Goal: Task Accomplishment & Management: Complete application form

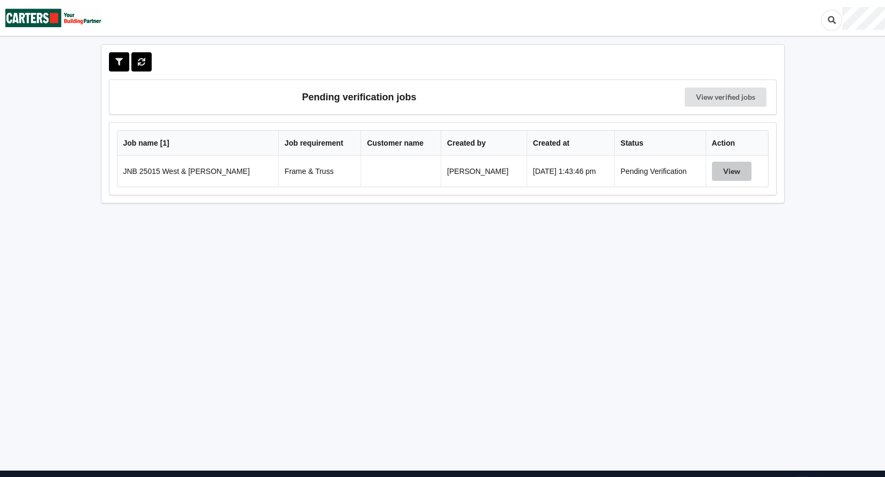
click at [722, 171] on button "View" at bounding box center [732, 171] width 40 height 19
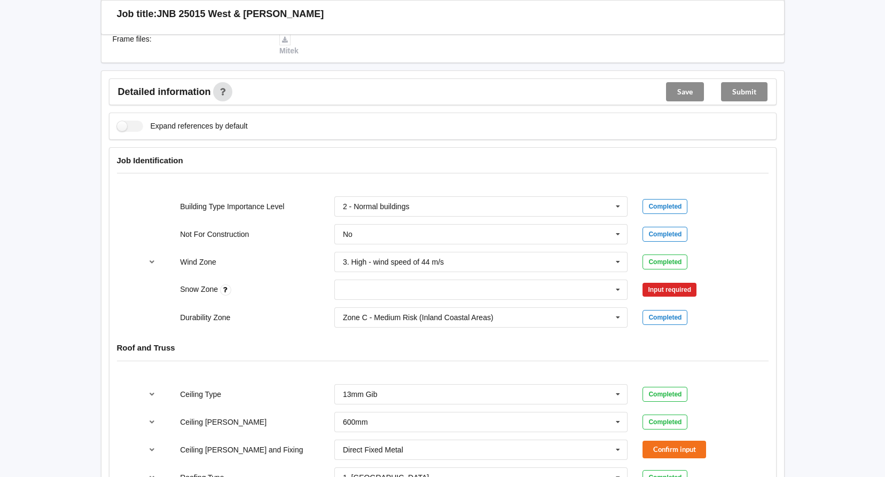
scroll to position [374, 0]
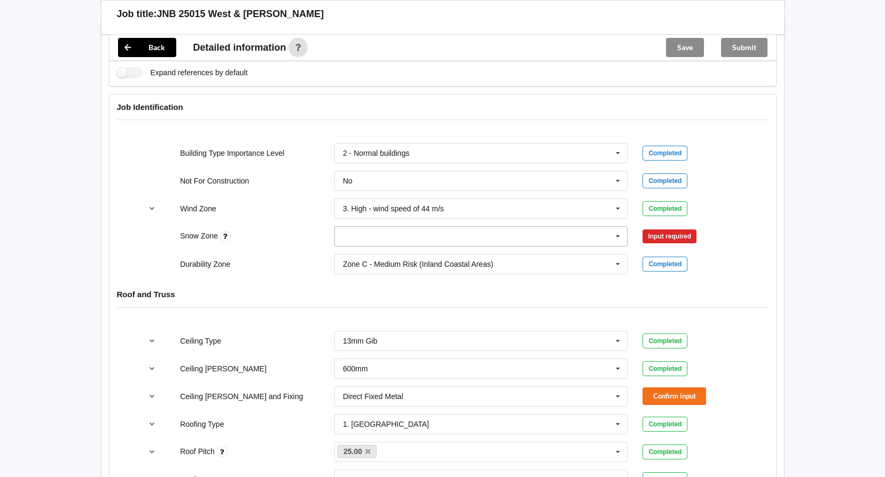
click at [571, 243] on input "text" at bounding box center [481, 236] width 293 height 19
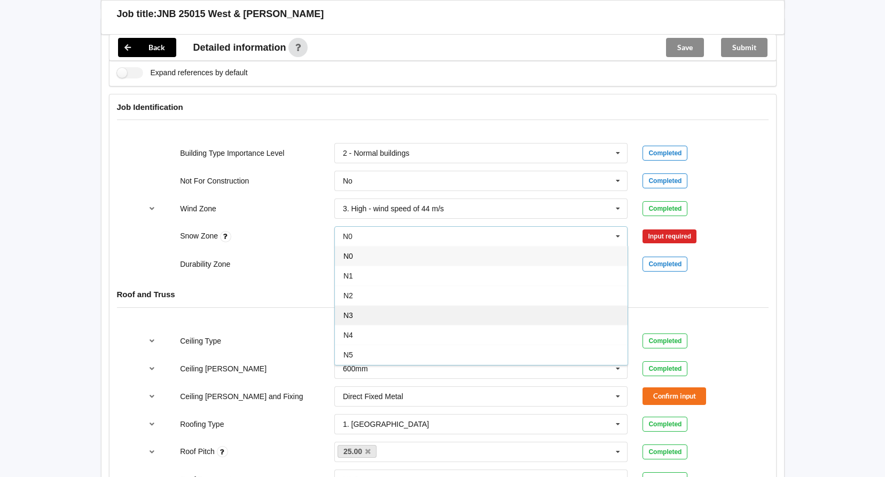
click at [569, 317] on div "N3" at bounding box center [481, 315] width 293 height 20
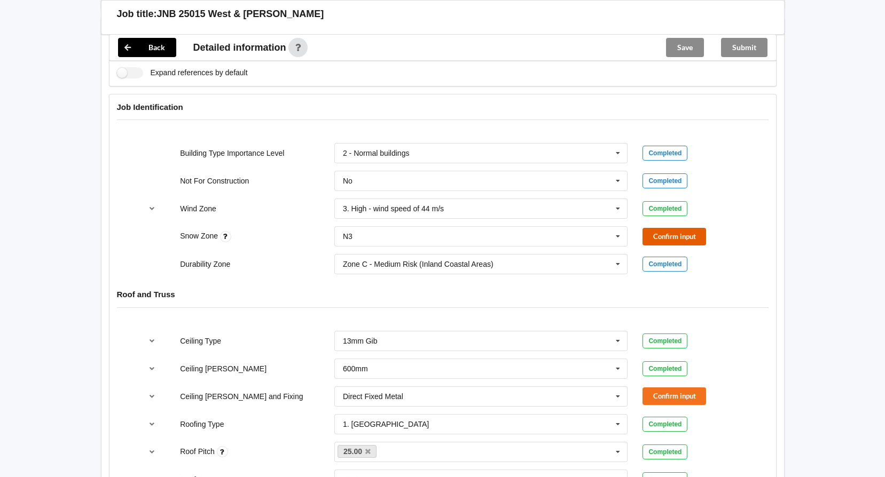
click at [658, 239] on button "Confirm input" at bounding box center [674, 237] width 64 height 18
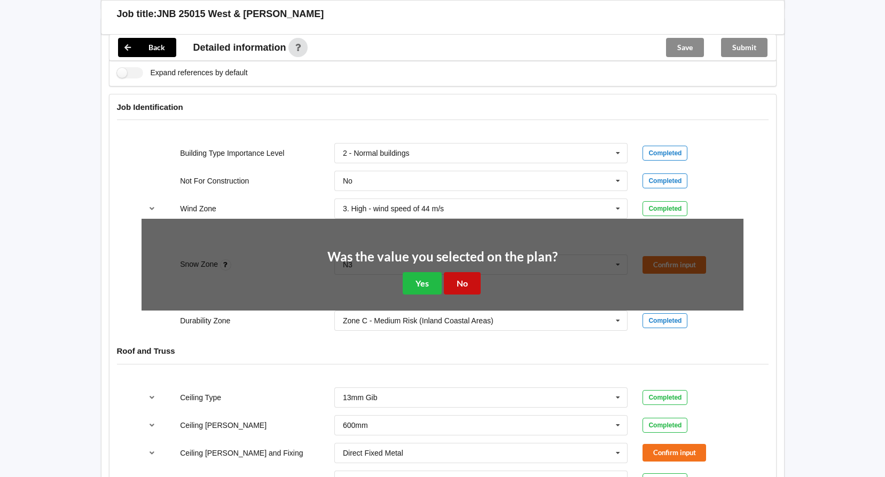
click at [465, 278] on button "No" at bounding box center [462, 283] width 37 height 22
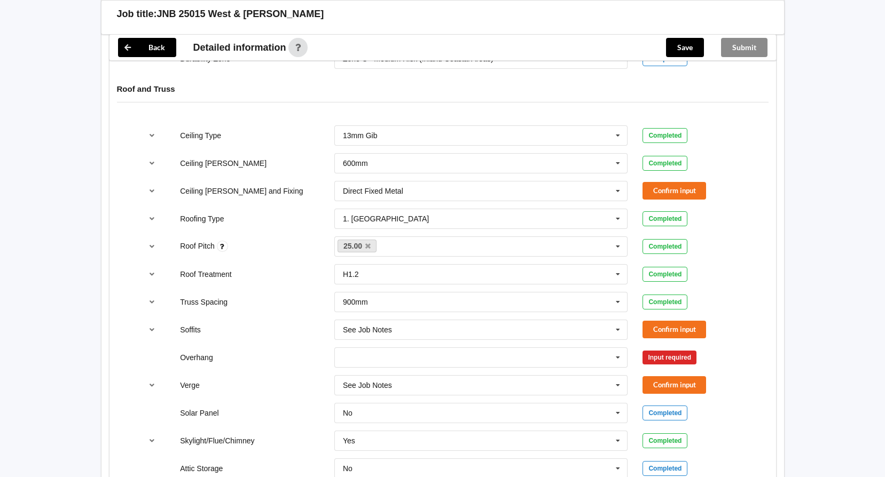
scroll to position [587, 0]
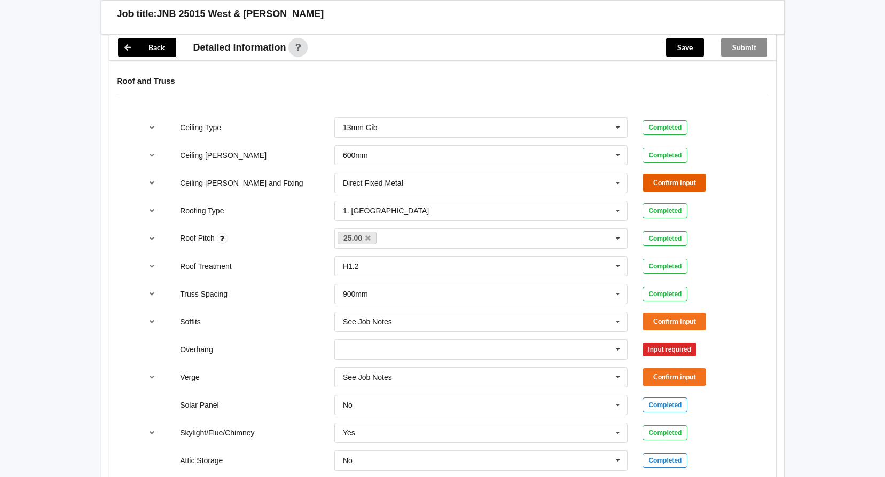
click at [669, 182] on button "Confirm input" at bounding box center [674, 183] width 64 height 18
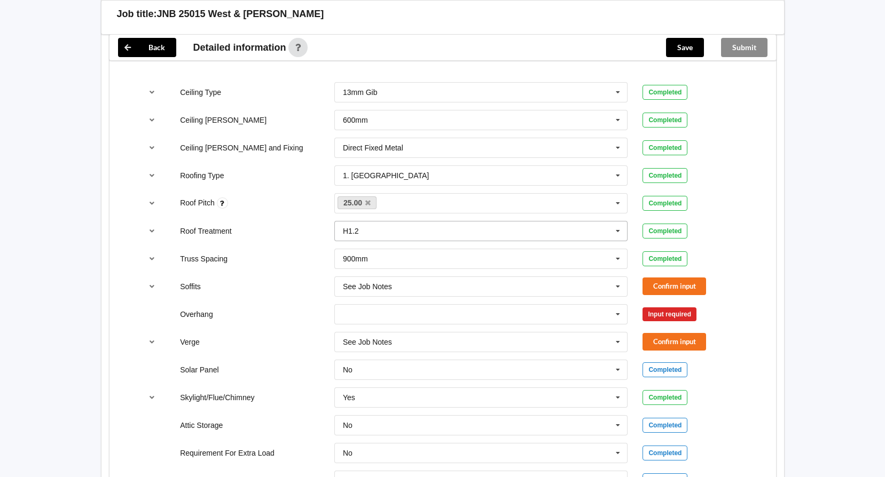
scroll to position [641, 0]
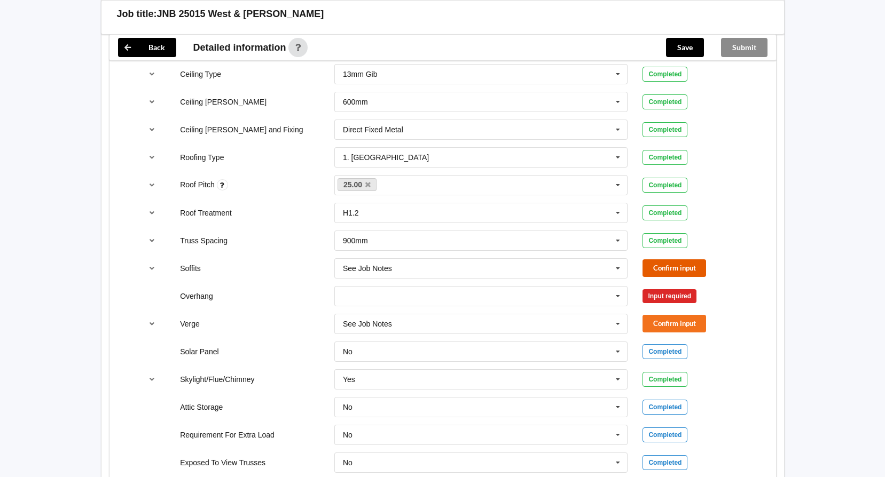
click at [680, 268] on button "Confirm input" at bounding box center [674, 269] width 64 height 18
click at [621, 299] on icon at bounding box center [618, 297] width 16 height 20
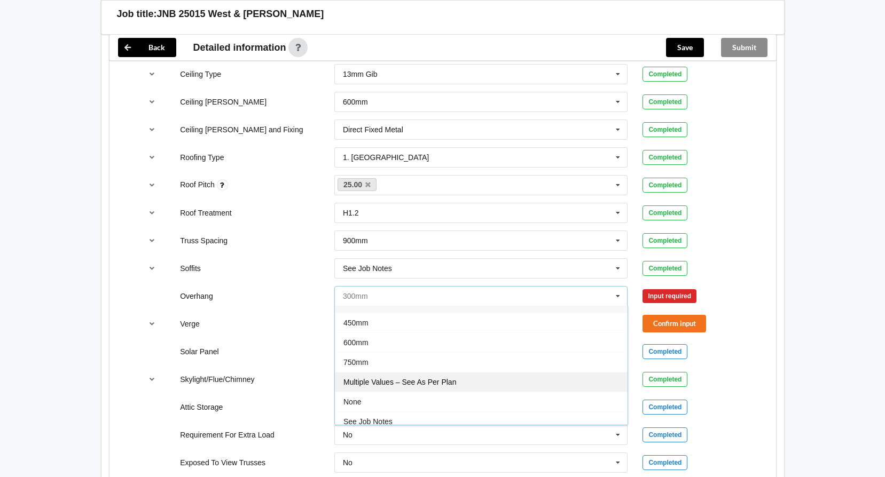
scroll to position [19, 0]
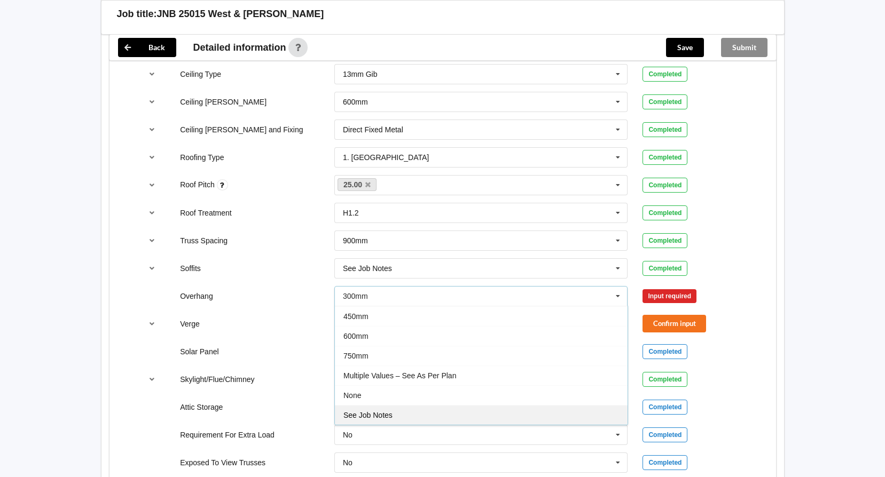
click at [558, 409] on div "See Job Notes" at bounding box center [481, 415] width 293 height 20
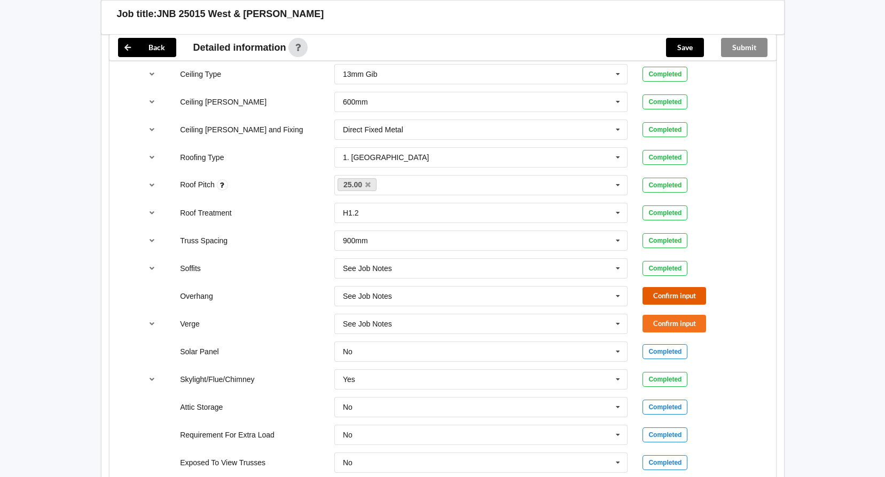
click at [670, 292] on button "Confirm input" at bounding box center [674, 296] width 64 height 18
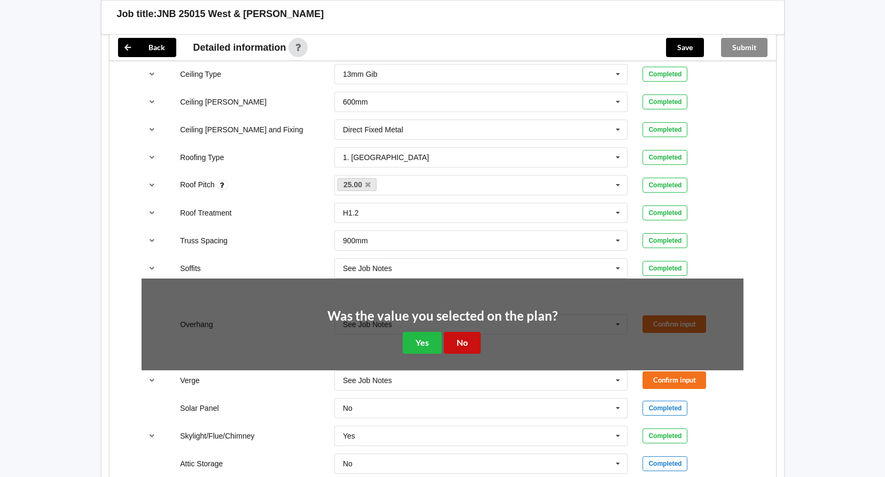
click at [469, 343] on button "No" at bounding box center [462, 343] width 37 height 22
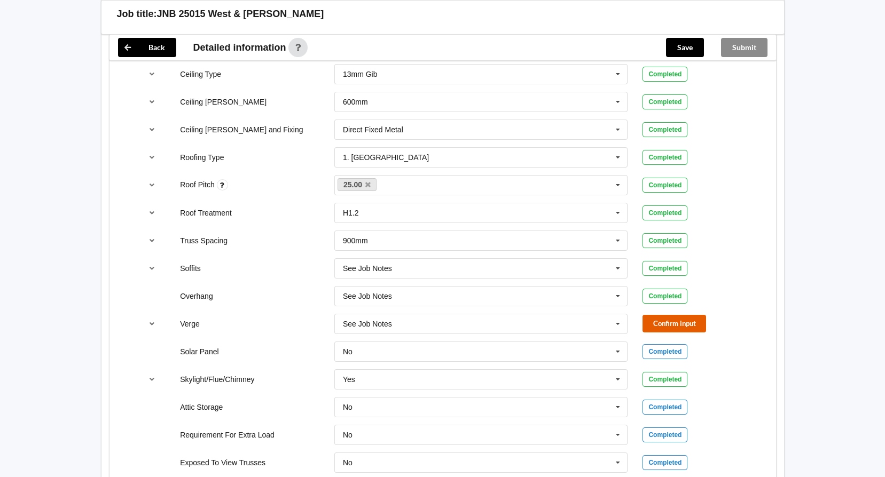
click at [656, 321] on button "Confirm input" at bounding box center [674, 324] width 64 height 18
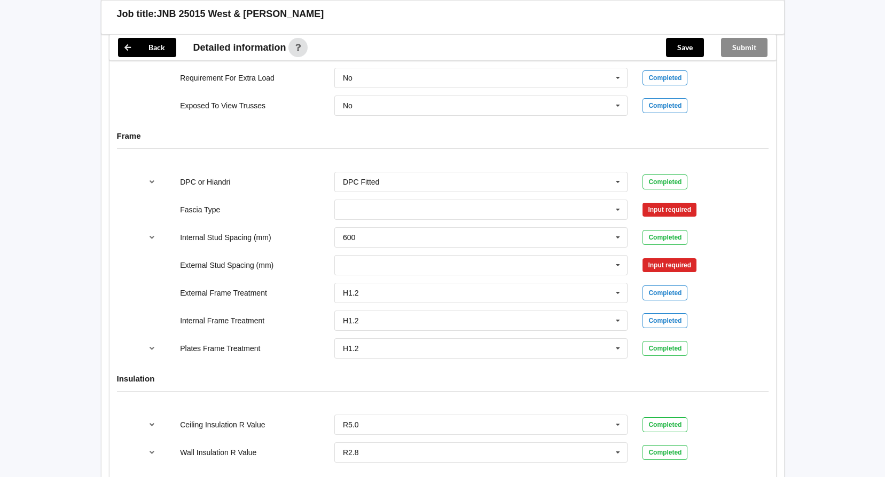
scroll to position [1068, 0]
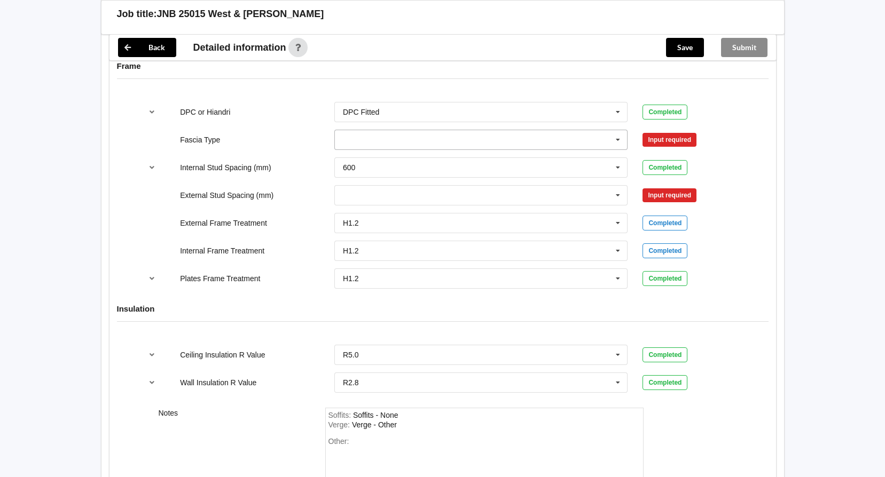
click at [619, 141] on icon at bounding box center [618, 140] width 16 height 20
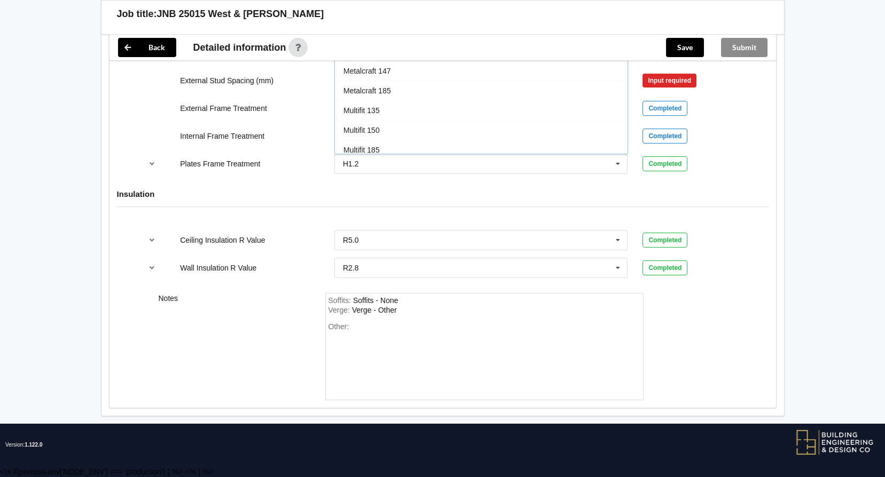
scroll to position [355, 0]
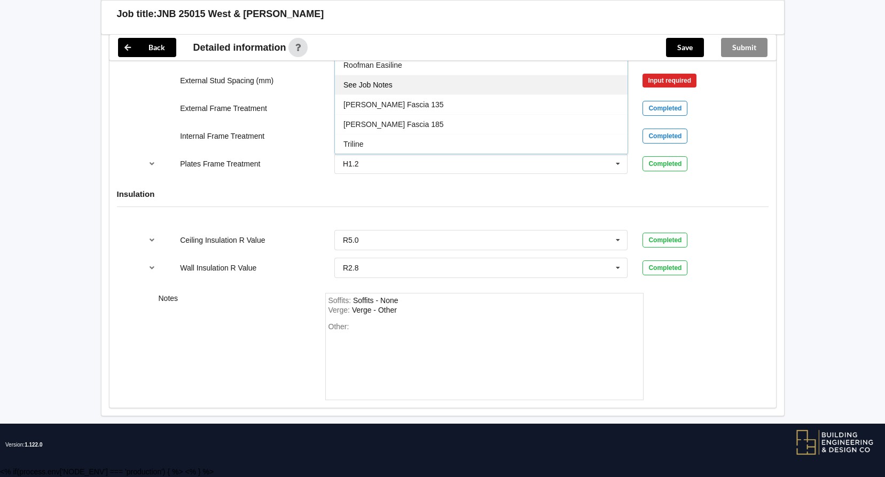
click at [589, 90] on div "See Job Notes" at bounding box center [481, 85] width 293 height 20
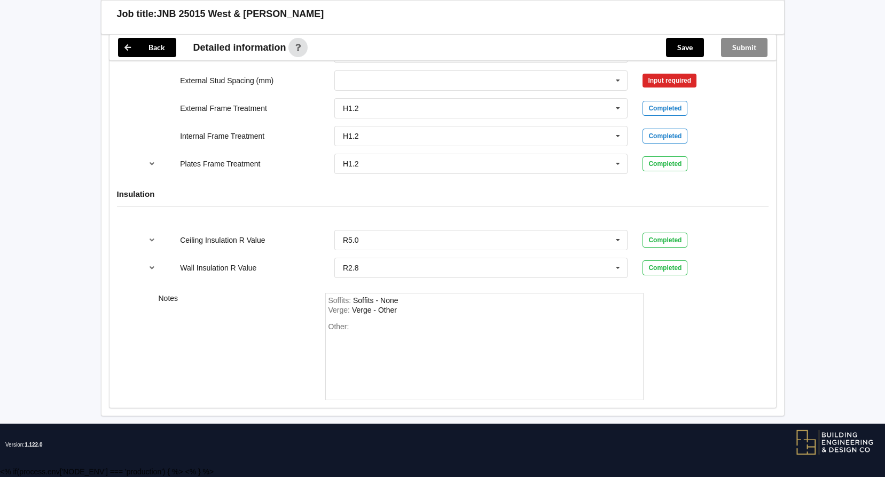
click at [690, 83] on div "Input required" at bounding box center [669, 81] width 54 height 14
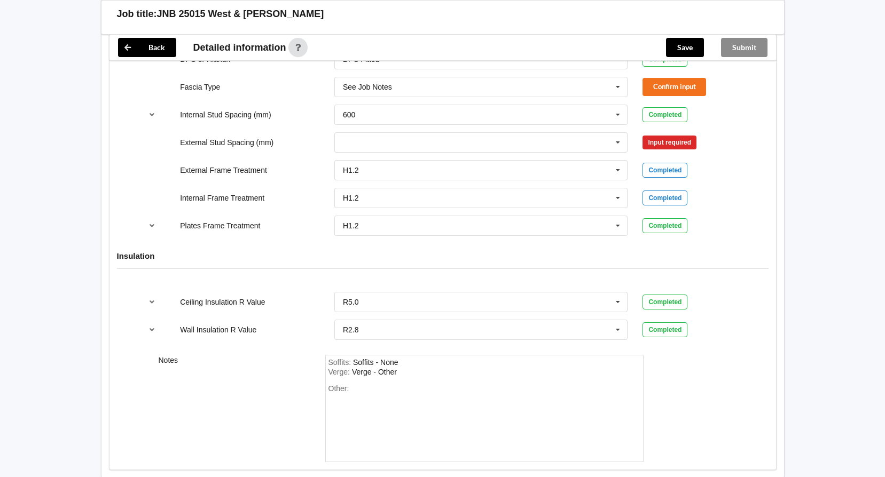
scroll to position [1076, 0]
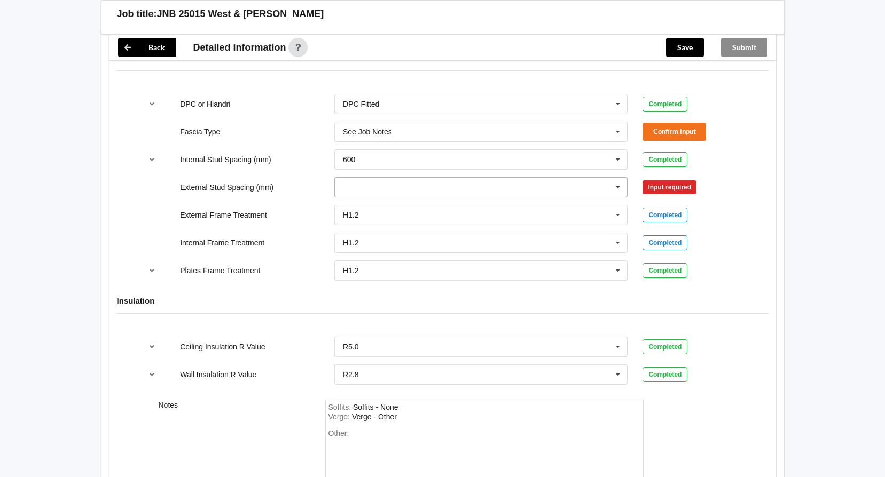
click at [499, 184] on input "text" at bounding box center [481, 187] width 293 height 19
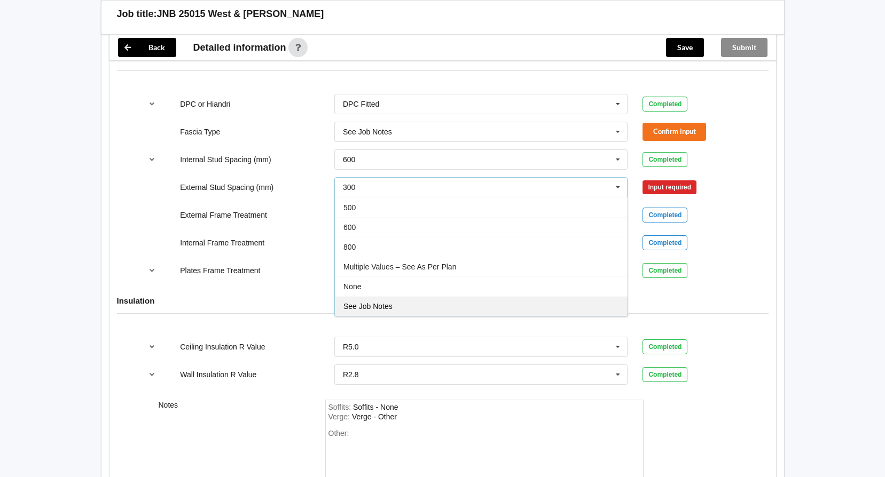
click at [506, 309] on div "See Job Notes" at bounding box center [481, 306] width 293 height 20
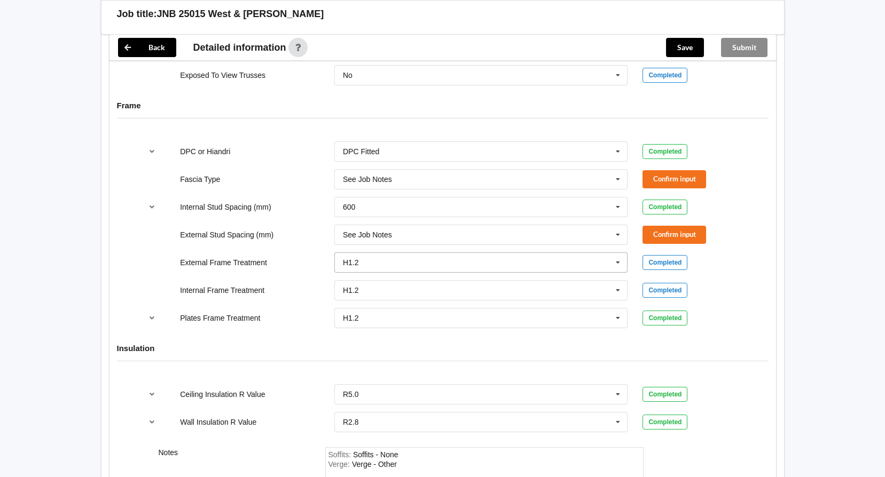
scroll to position [1023, 0]
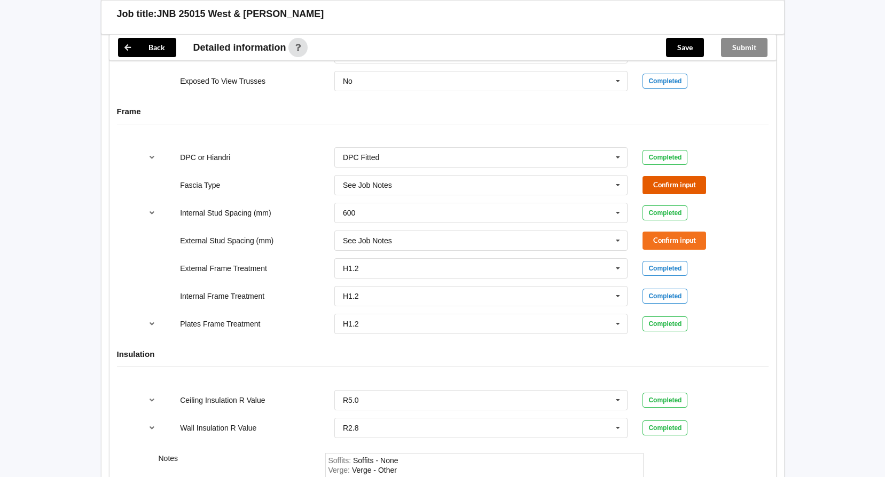
click at [669, 183] on button "Confirm input" at bounding box center [674, 185] width 64 height 18
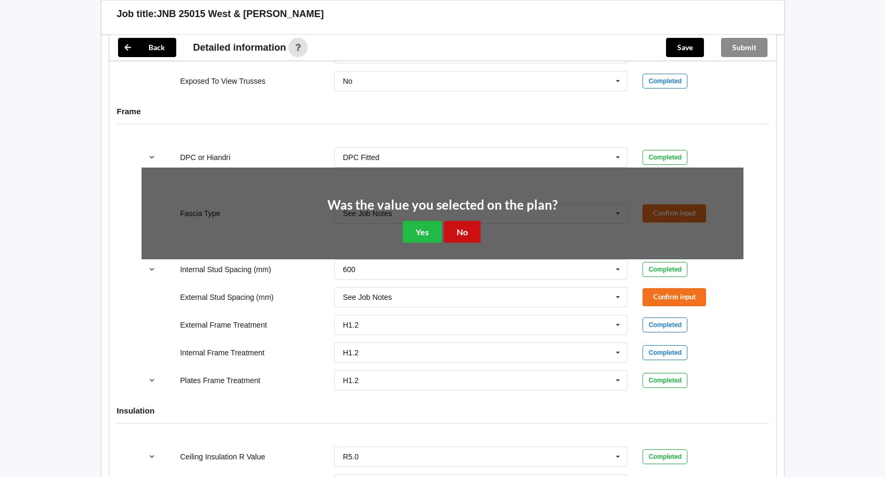
click at [459, 231] on button "No" at bounding box center [462, 232] width 37 height 22
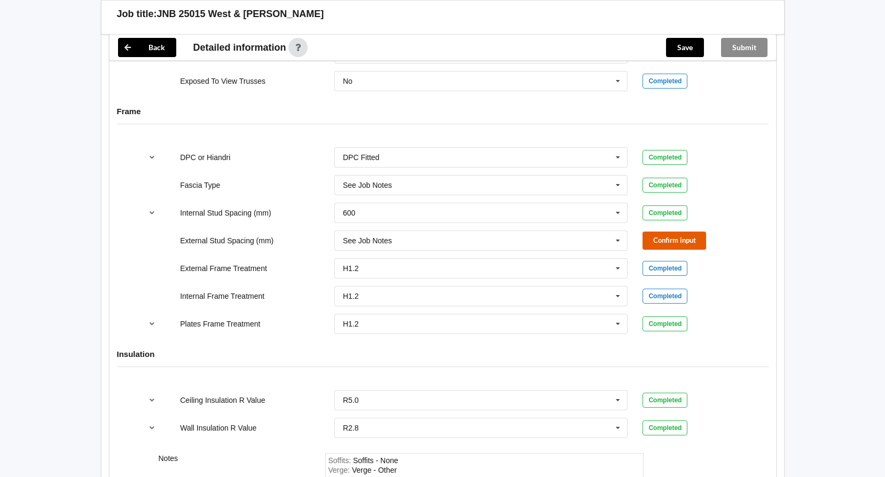
click at [690, 235] on button "Confirm input" at bounding box center [674, 241] width 64 height 18
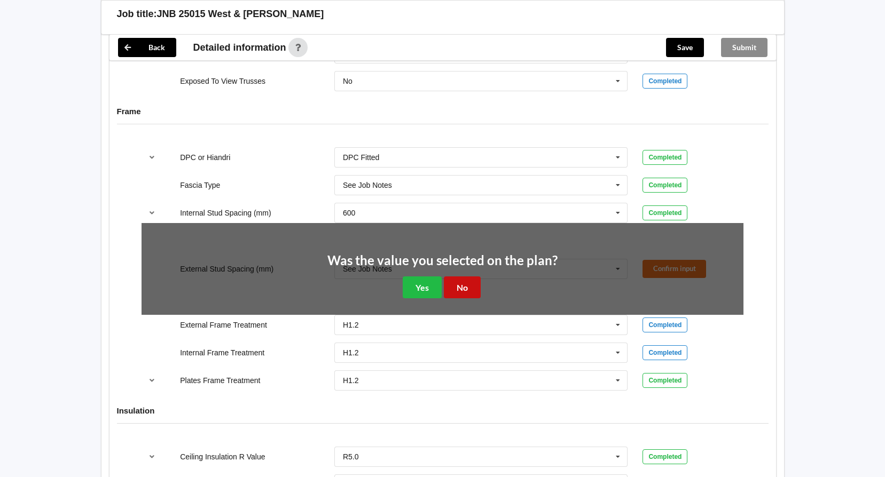
click at [462, 285] on button "No" at bounding box center [462, 288] width 37 height 22
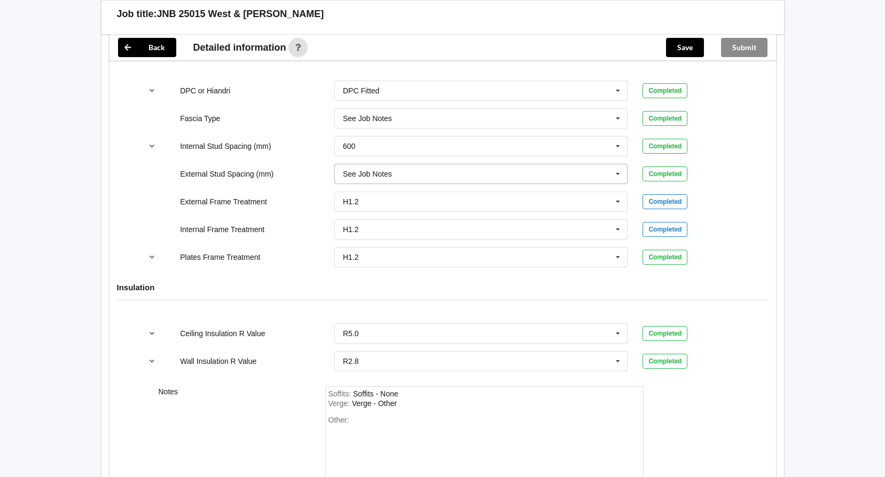
scroll to position [1183, 0]
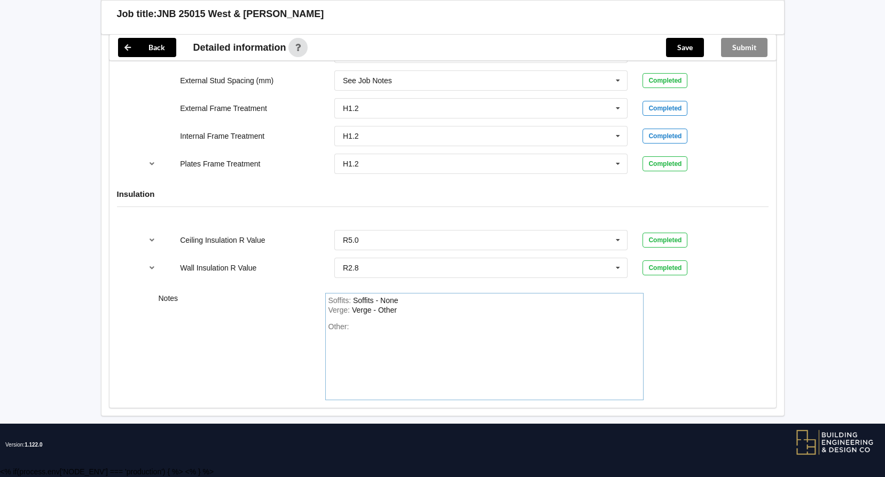
click at [451, 324] on div "Other:" at bounding box center [484, 360] width 312 height 75
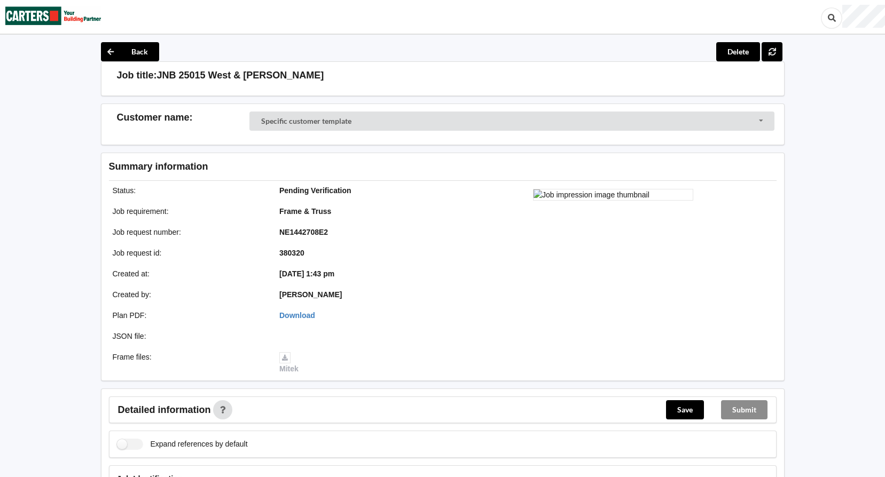
scroll to position [0, 0]
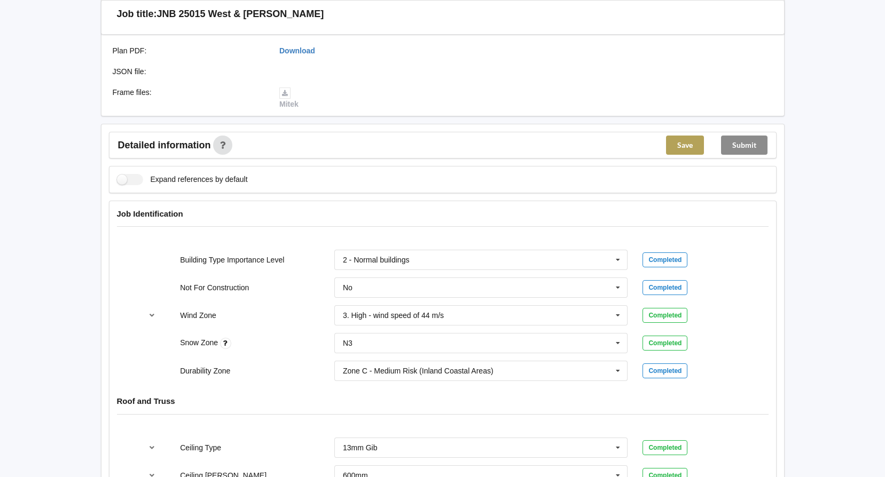
click at [698, 148] on button "Save" at bounding box center [685, 145] width 38 height 19
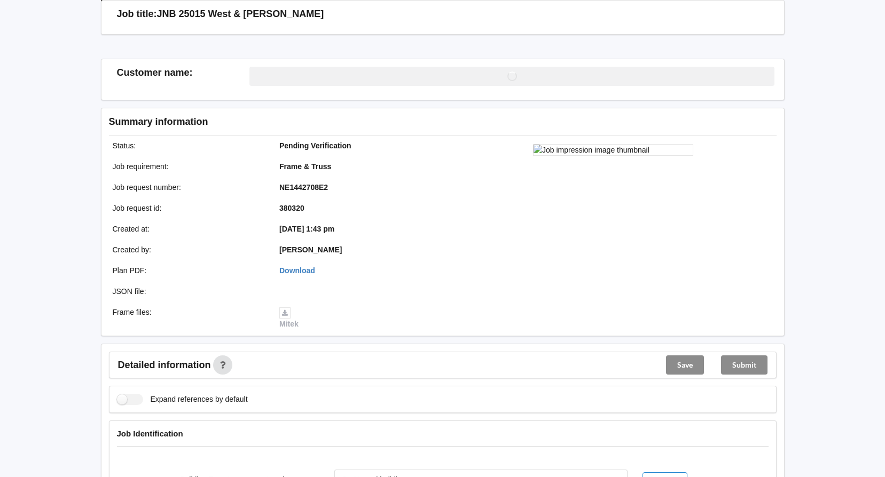
scroll to position [267, 0]
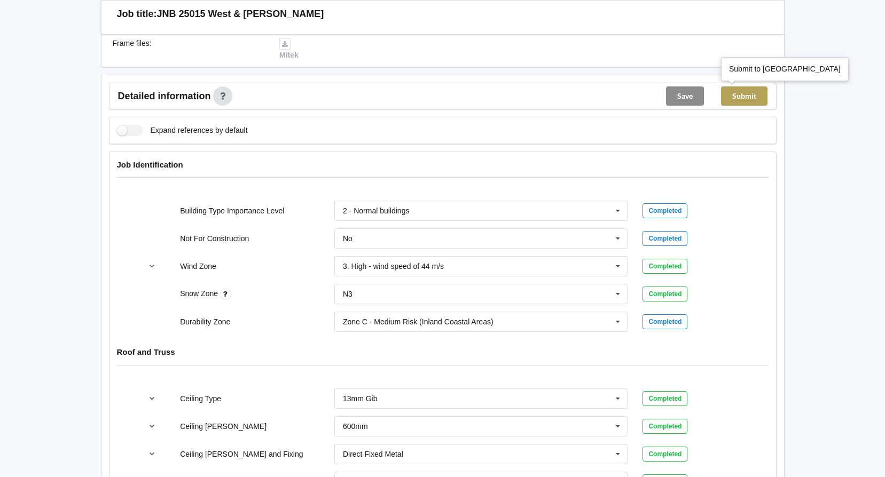
click at [759, 97] on button "Submit" at bounding box center [744, 96] width 46 height 19
